Goal: Task Accomplishment & Management: Use online tool/utility

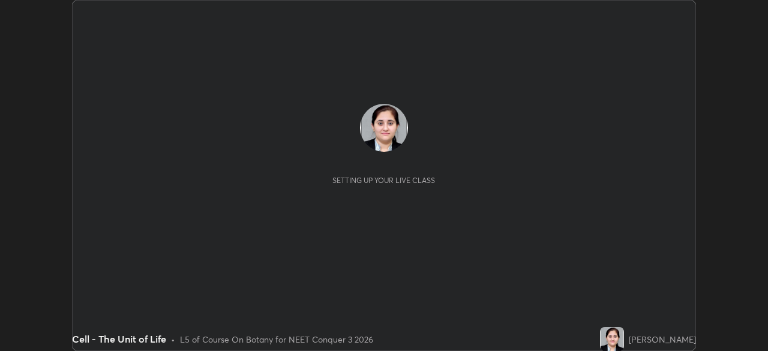
scroll to position [351, 767]
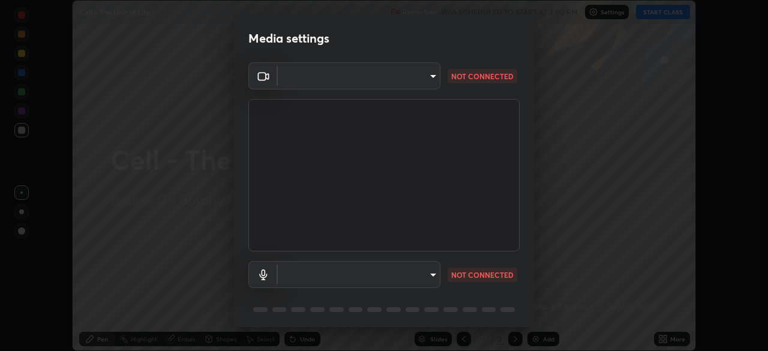
type input "1f3b1a4dbf7f6127e04a7c32b9c59d4571b9df5a52b12507af43ba0352f2305c"
type input "e5b627718591eeaf1f58acbce375d66896c0403349ed2b511c0f677bbfff9090"
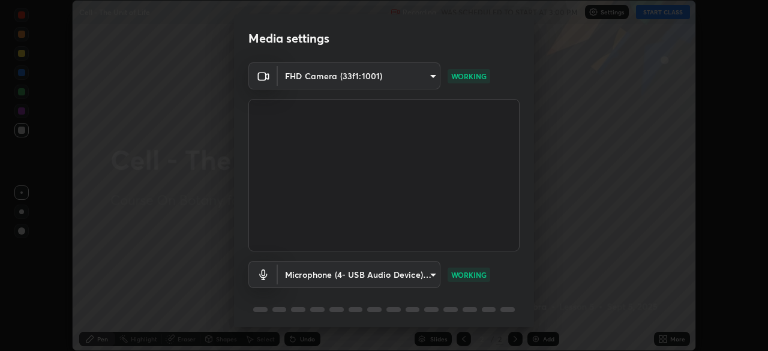
scroll to position [42, 0]
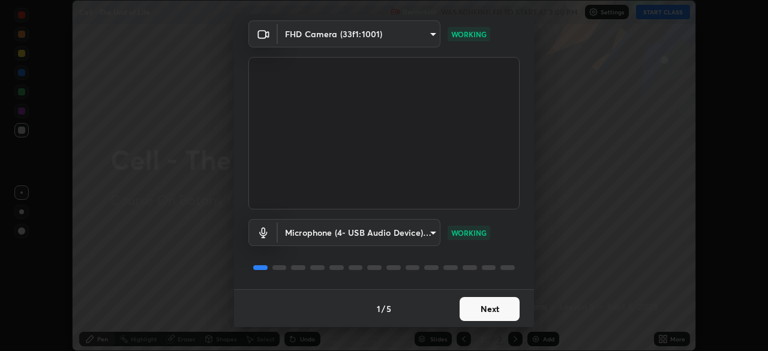
click at [497, 304] on button "Next" at bounding box center [489, 309] width 60 height 24
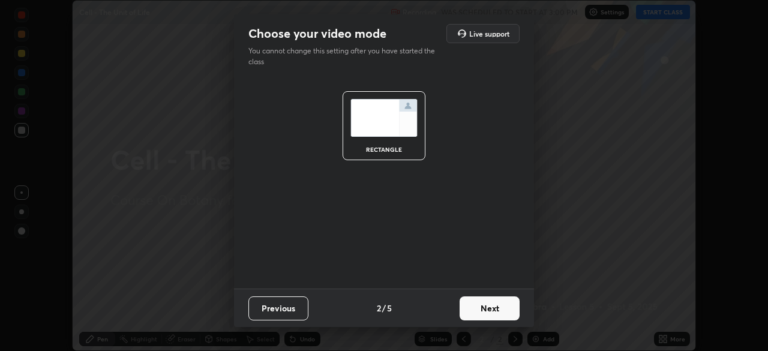
scroll to position [0, 0]
click at [499, 306] on button "Next" at bounding box center [489, 308] width 60 height 24
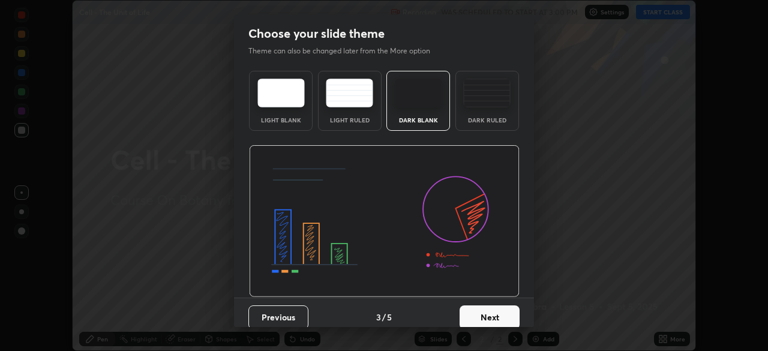
click at [491, 314] on button "Next" at bounding box center [489, 317] width 60 height 24
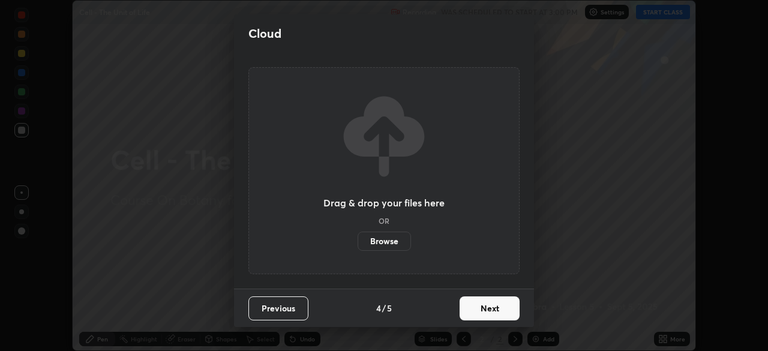
click at [491, 310] on button "Next" at bounding box center [489, 308] width 60 height 24
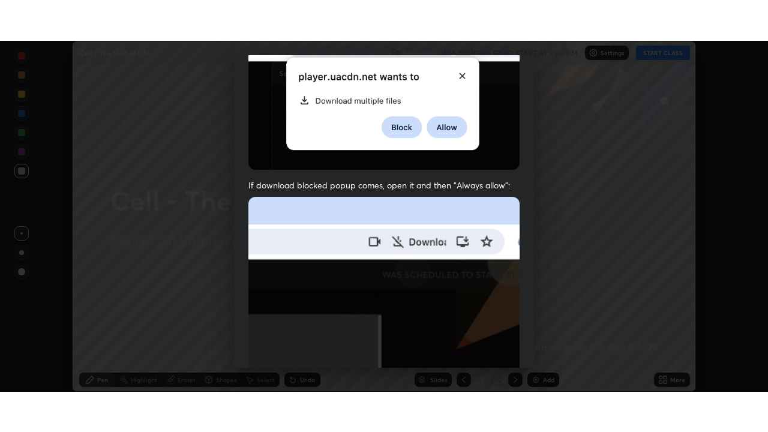
scroll to position [287, 0]
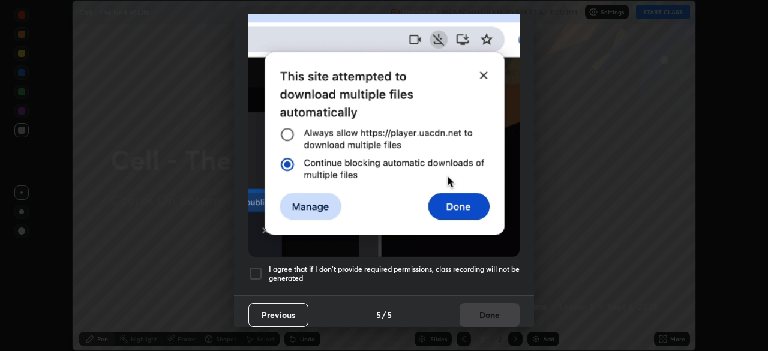
click at [256, 271] on div at bounding box center [255, 273] width 14 height 14
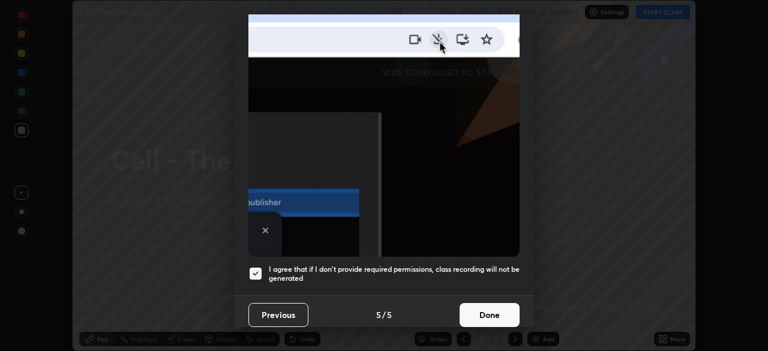
click at [485, 310] on button "Done" at bounding box center [489, 315] width 60 height 24
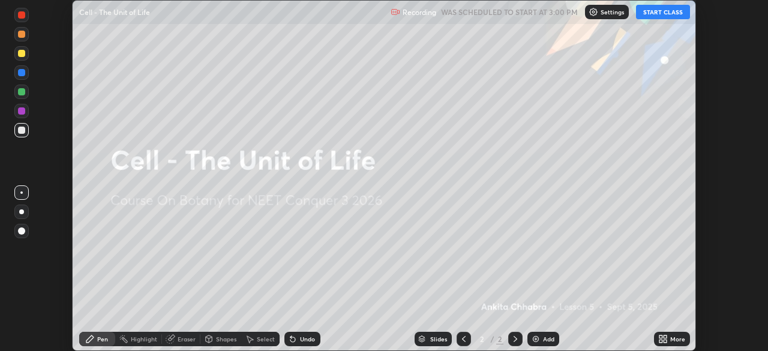
click at [656, 13] on button "START CLASS" at bounding box center [663, 12] width 54 height 14
click at [665, 336] on icon at bounding box center [664, 336] width 3 height 3
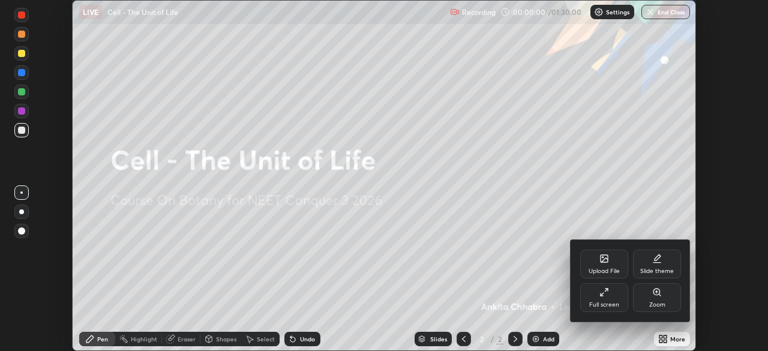
click at [620, 300] on div "Full screen" at bounding box center [604, 297] width 48 height 29
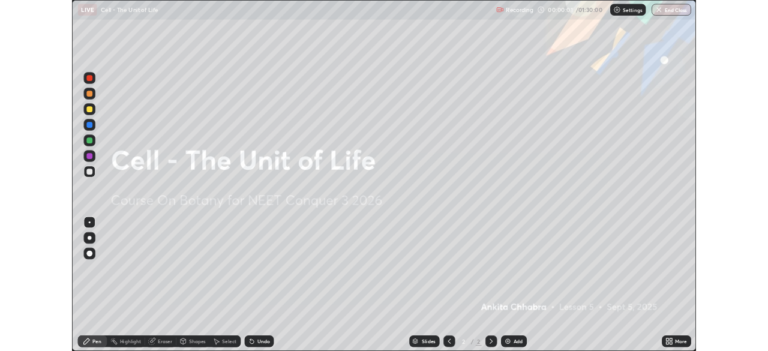
scroll to position [432, 768]
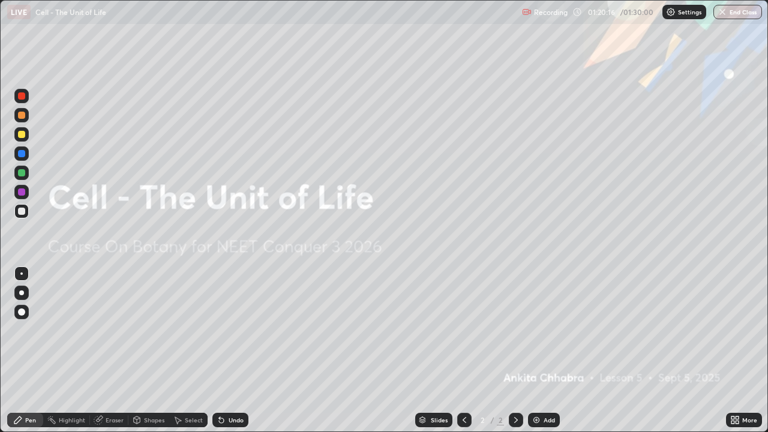
click at [757, 350] on div "More" at bounding box center [744, 420] width 36 height 14
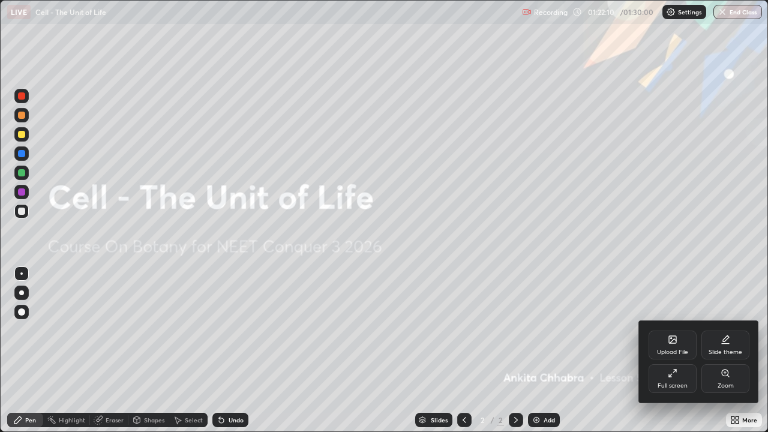
click at [731, 14] on div at bounding box center [384, 216] width 768 height 432
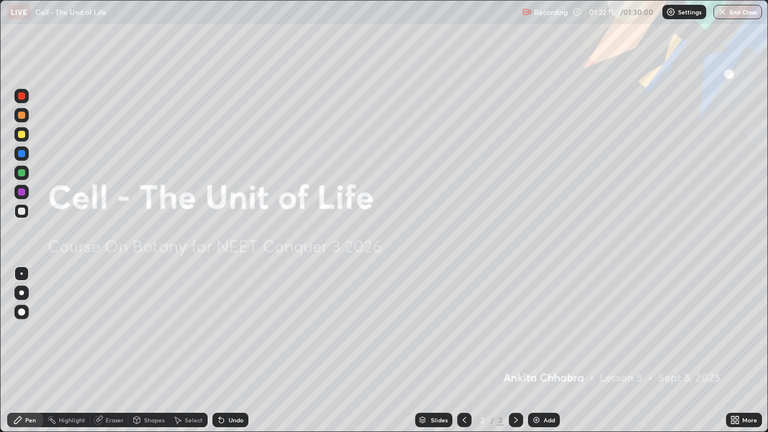
click at [734, 13] on button "End Class" at bounding box center [737, 12] width 49 height 14
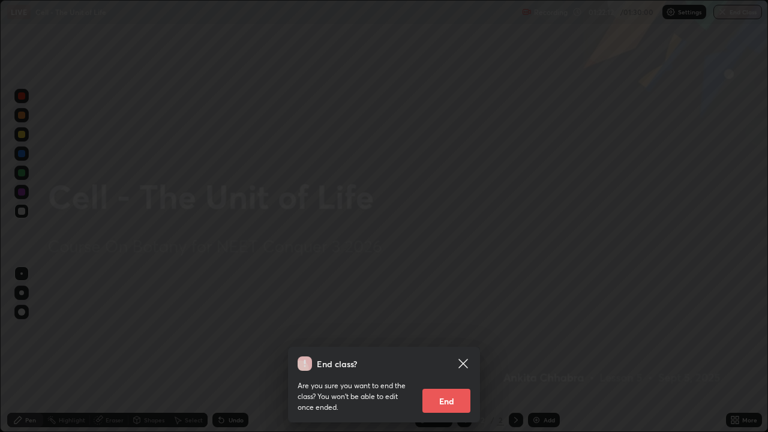
click at [450, 350] on button "End" at bounding box center [446, 401] width 48 height 24
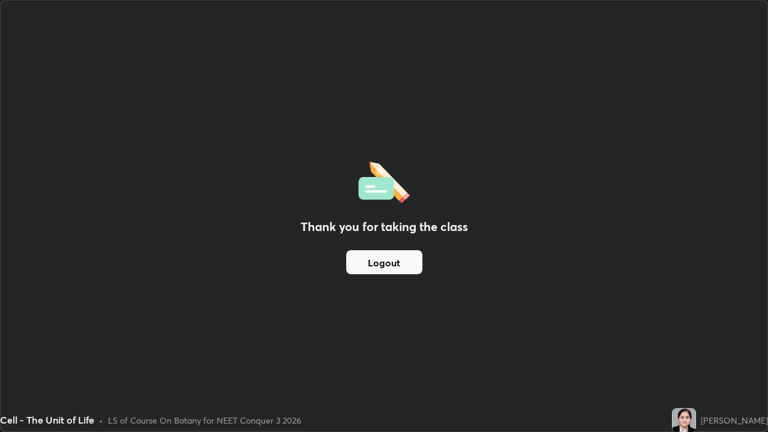
click at [407, 256] on button "Logout" at bounding box center [384, 262] width 76 height 24
click at [392, 263] on button "Logout" at bounding box center [384, 262] width 76 height 24
click at [393, 263] on button "Logout" at bounding box center [384, 262] width 76 height 24
click at [393, 266] on button "Logout" at bounding box center [384, 262] width 76 height 24
click at [380, 260] on button "Logout" at bounding box center [384, 262] width 76 height 24
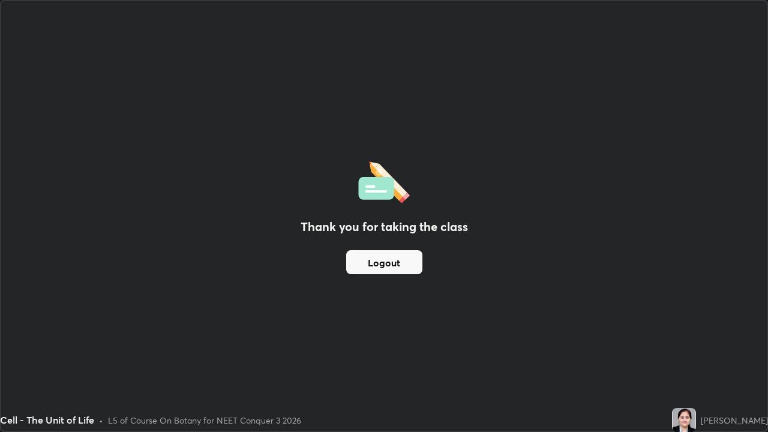
click at [410, 267] on button "Logout" at bounding box center [384, 262] width 76 height 24
click at [366, 263] on button "Logout" at bounding box center [384, 262] width 76 height 24
click at [369, 263] on button "Logout" at bounding box center [384, 262] width 76 height 24
click at [375, 264] on button "Logout" at bounding box center [384, 262] width 76 height 24
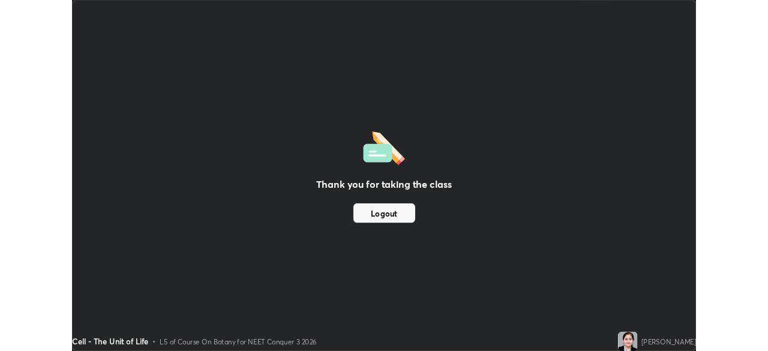
scroll to position [59630, 59214]
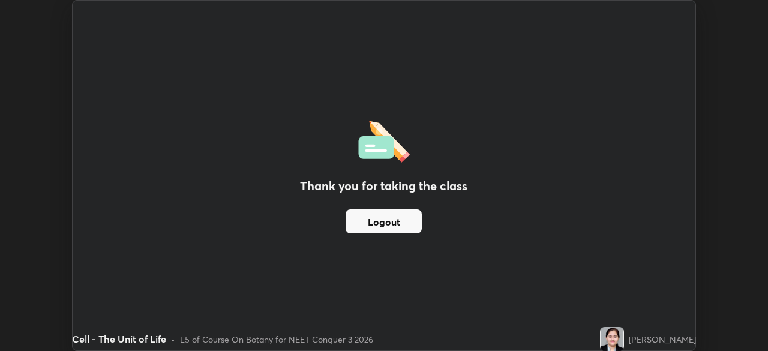
click at [403, 215] on button "Logout" at bounding box center [383, 221] width 76 height 24
